Goal: Navigation & Orientation: Find specific page/section

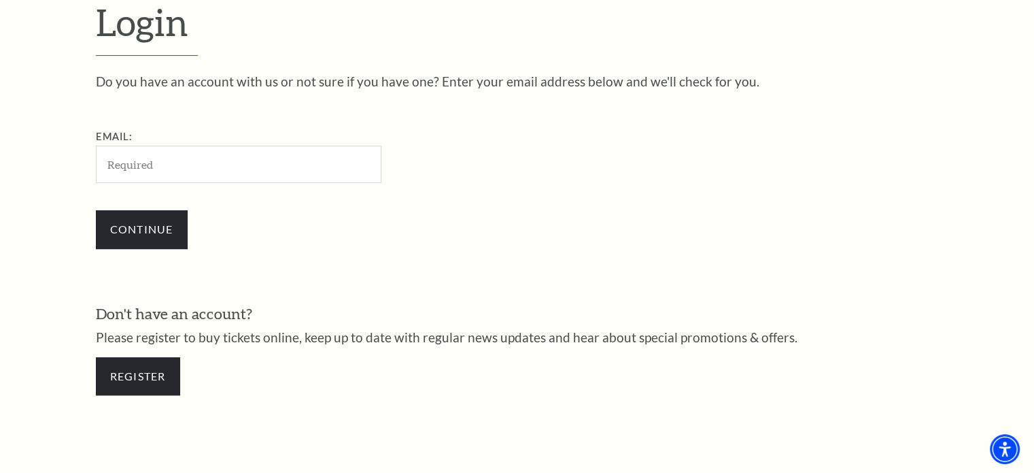
click at [314, 162] on input "Email:" at bounding box center [239, 164] width 286 height 37
type input "[EMAIL_ADDRESS][DOMAIN_NAME]"
click at [96, 210] on input "Continue" at bounding box center [142, 229] width 92 height 38
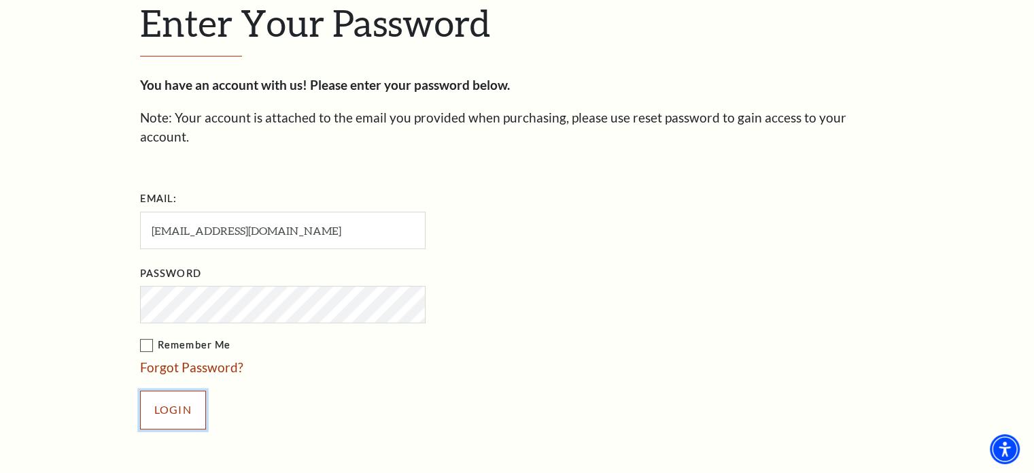
click at [175, 391] on input "Login" at bounding box center [173, 409] width 66 height 38
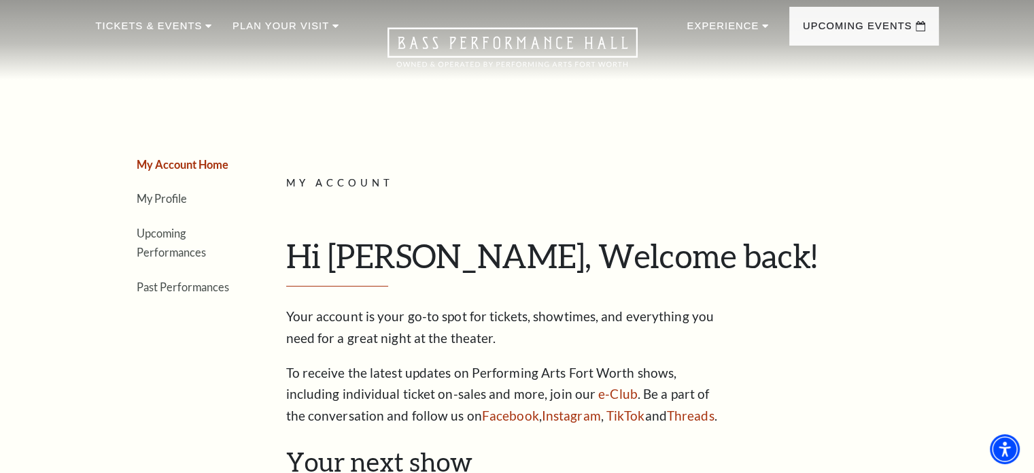
scroll to position [38, 0]
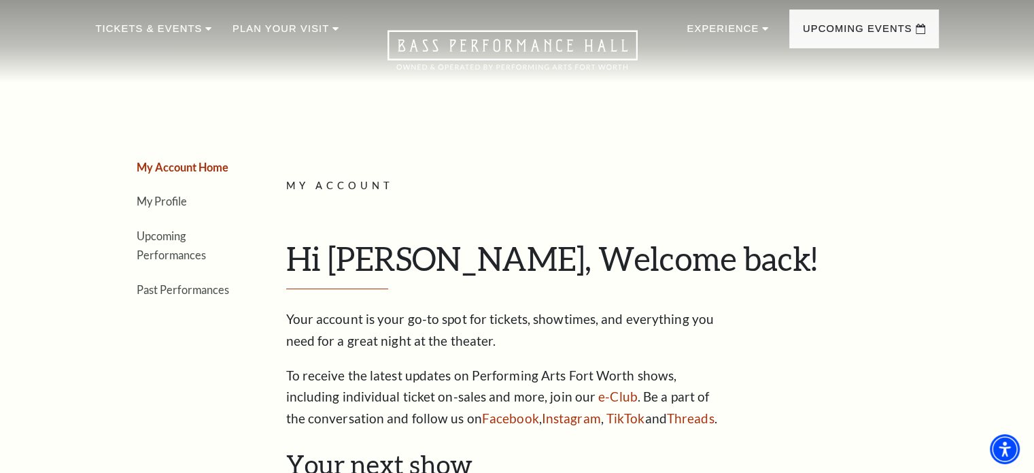
click at [160, 242] on li "Upcoming Performances" at bounding box center [186, 245] width 99 height 39
click at [149, 236] on link "Upcoming Performances" at bounding box center [171, 245] width 69 height 33
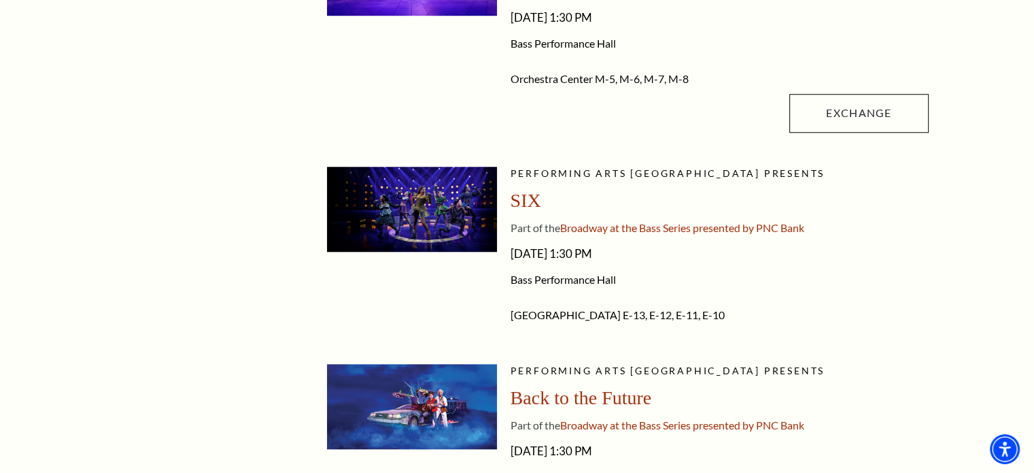
scroll to position [1164, 0]
